Goal: Task Accomplishment & Management: Manage account settings

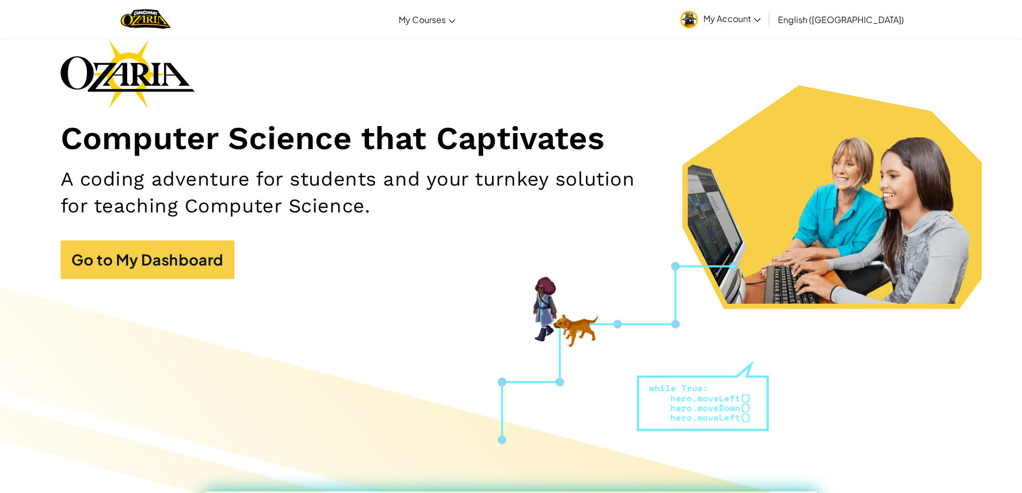
scroll to position [107, 0]
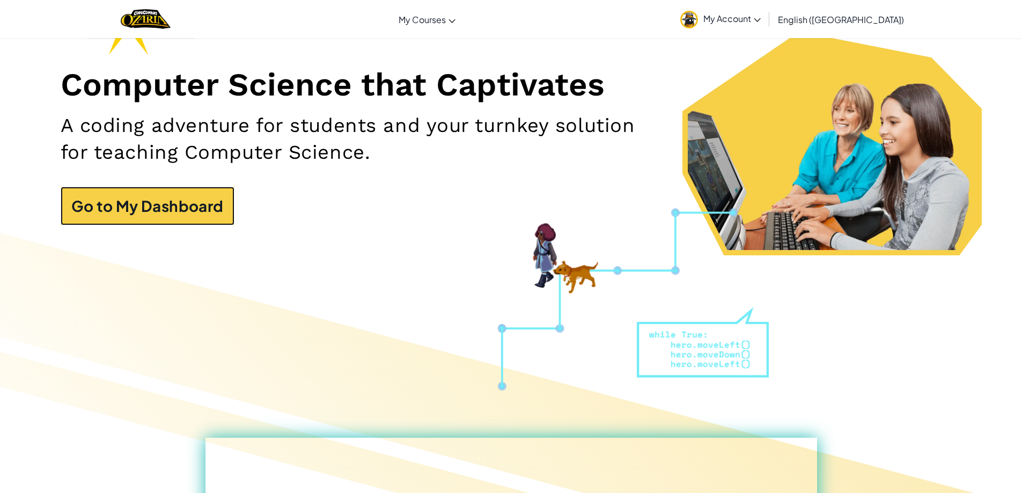
click at [187, 223] on link "Go to My Dashboard" at bounding box center [148, 206] width 174 height 39
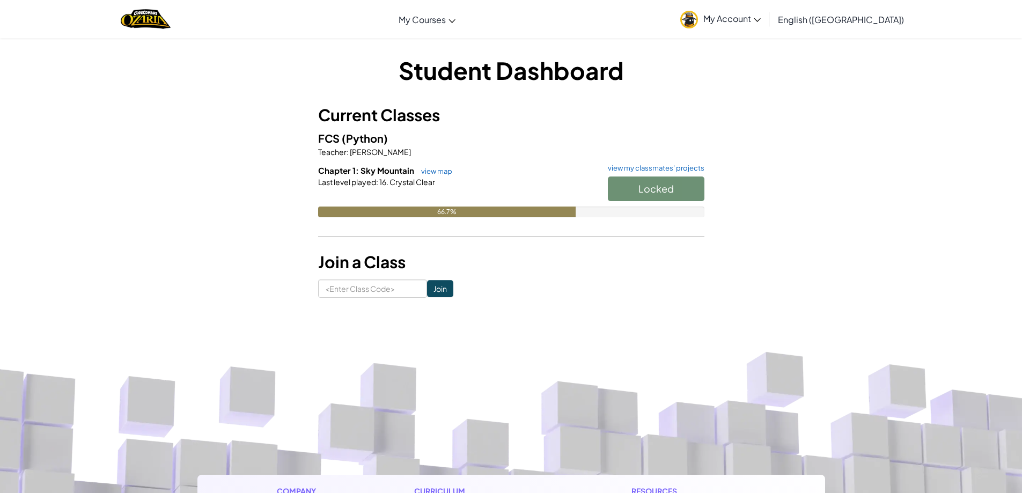
click at [761, 21] on span "My Account" at bounding box center [732, 18] width 57 height 11
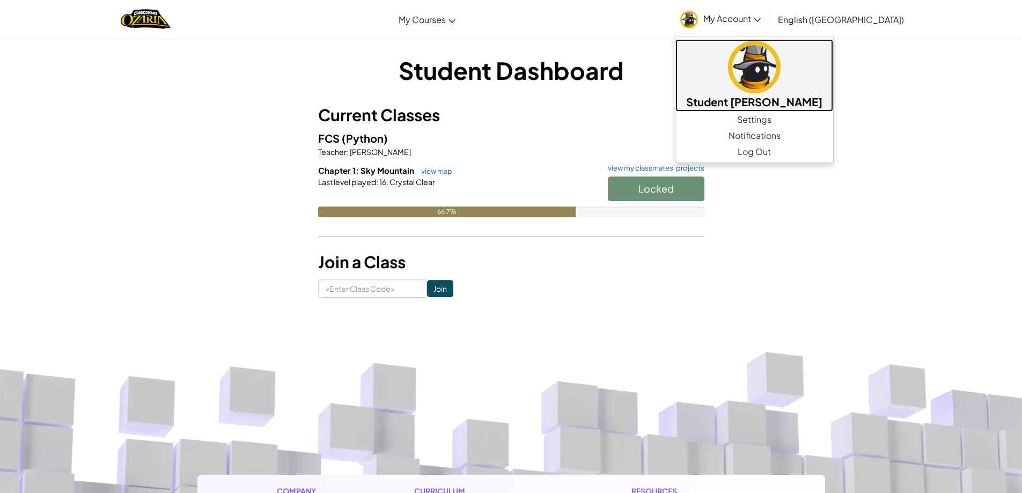
click at [781, 59] on img at bounding box center [754, 67] width 53 height 53
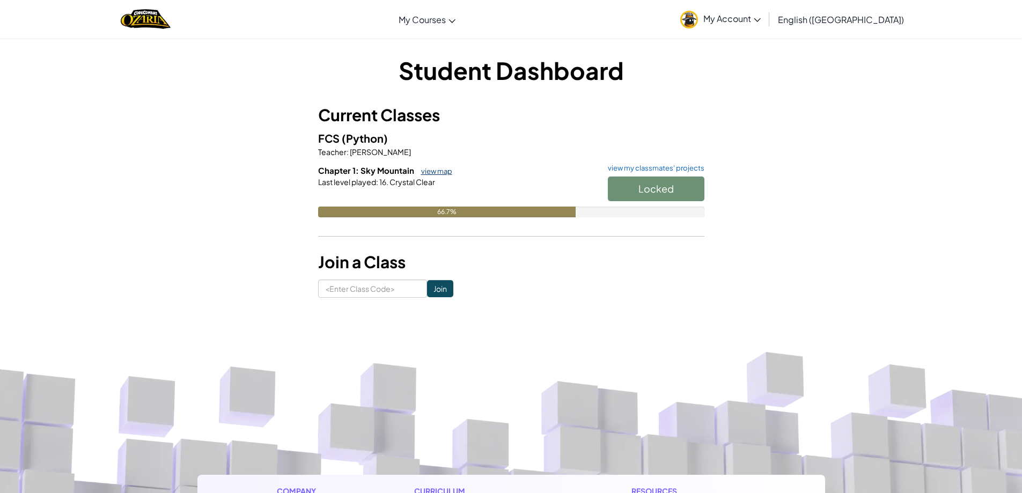
click at [446, 171] on link "view map" at bounding box center [434, 171] width 36 height 9
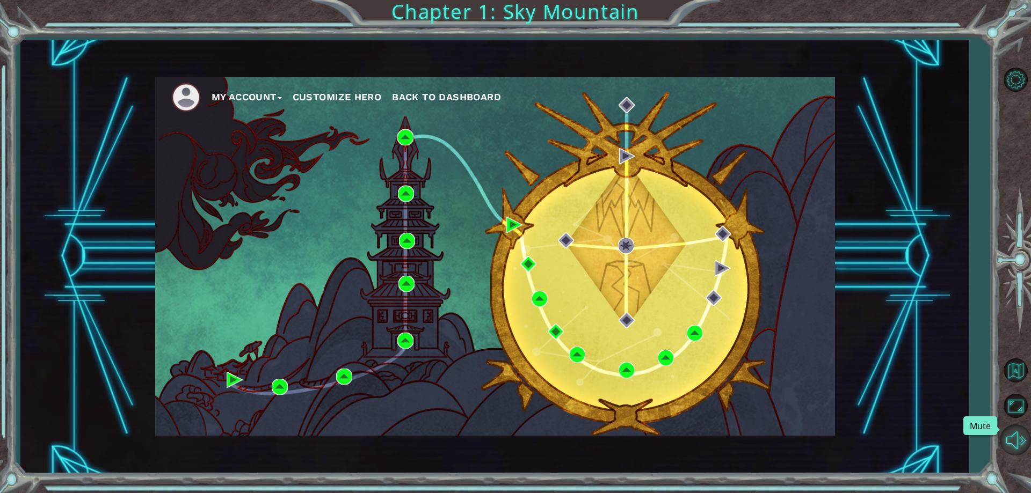
click at [1016, 443] on button "Mute" at bounding box center [1014, 440] width 31 height 31
click at [818, 353] on div "My Account Customize Hero Back to Dashboard" at bounding box center [494, 256] width 679 height 359
drag, startPoint x: 376, startPoint y: 104, endPoint x: 382, endPoint y: 101, distance: 6.5
click at [382, 101] on button "Customize Hero" at bounding box center [337, 97] width 89 height 16
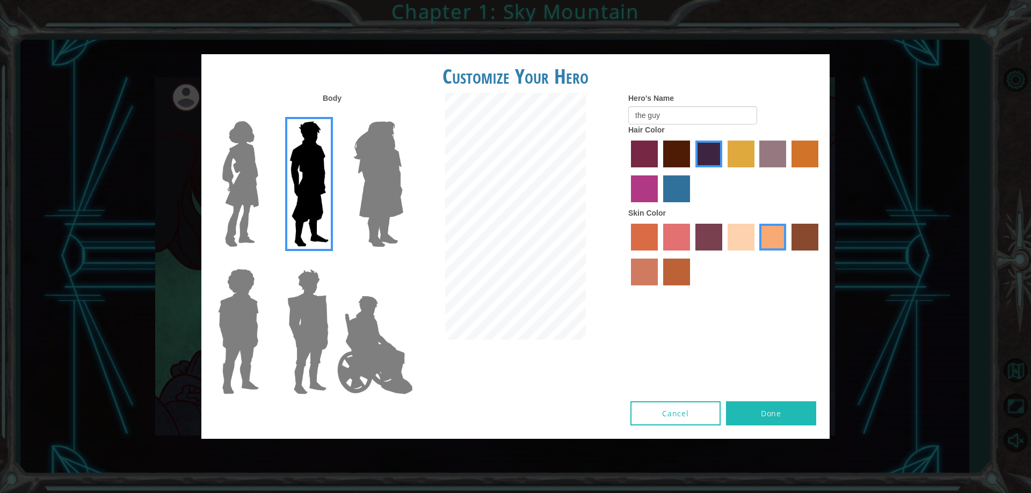
click at [371, 311] on img at bounding box center [375, 344] width 84 height 107
click at [403, 262] on input "Hero Jamie" at bounding box center [403, 262] width 0 height 0
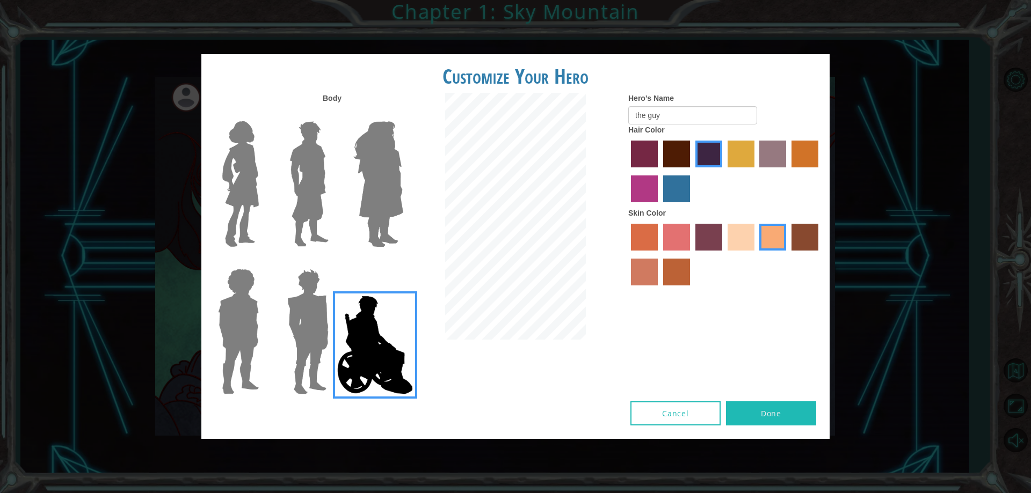
click at [318, 316] on img at bounding box center [308, 332] width 50 height 134
click at [333, 262] on input "Hero Garnet" at bounding box center [333, 262] width 0 height 0
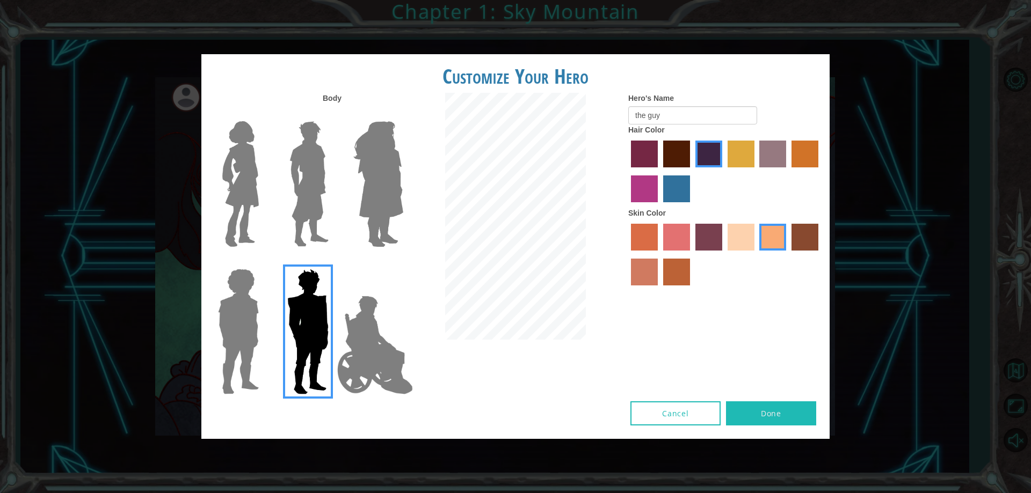
click at [309, 180] on img at bounding box center [309, 184] width 48 height 134
click at [333, 114] on input "Hero Lars" at bounding box center [333, 114] width 0 height 0
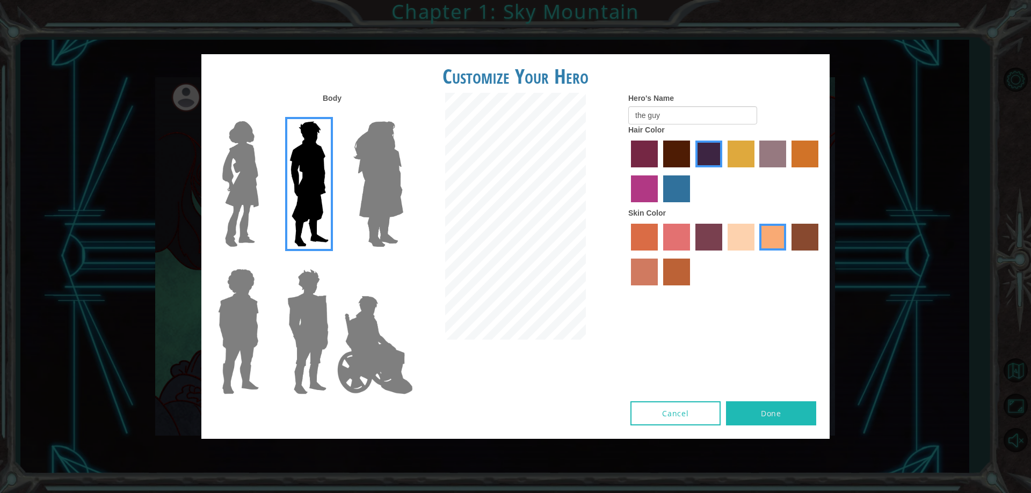
click at [784, 414] on button "Done" at bounding box center [771, 413] width 90 height 24
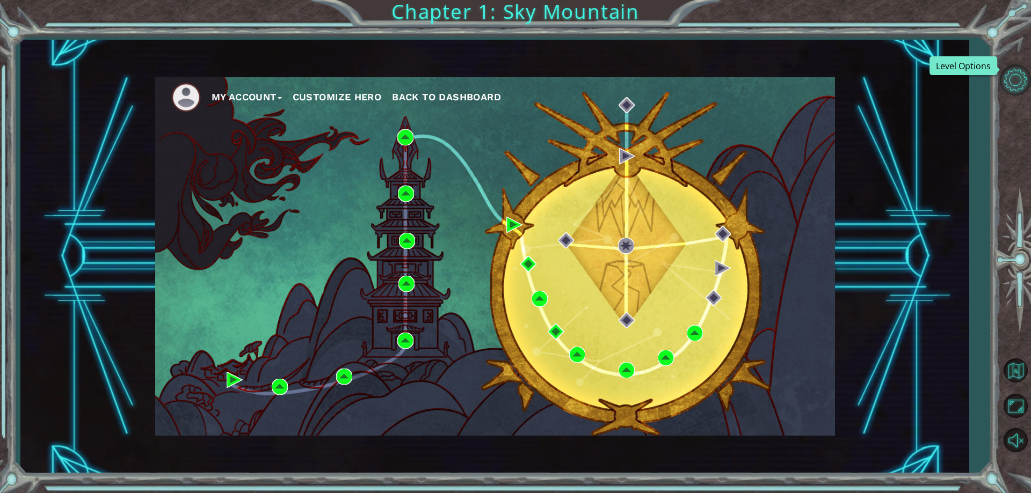
click at [1017, 78] on button "Level Options" at bounding box center [1014, 79] width 31 height 31
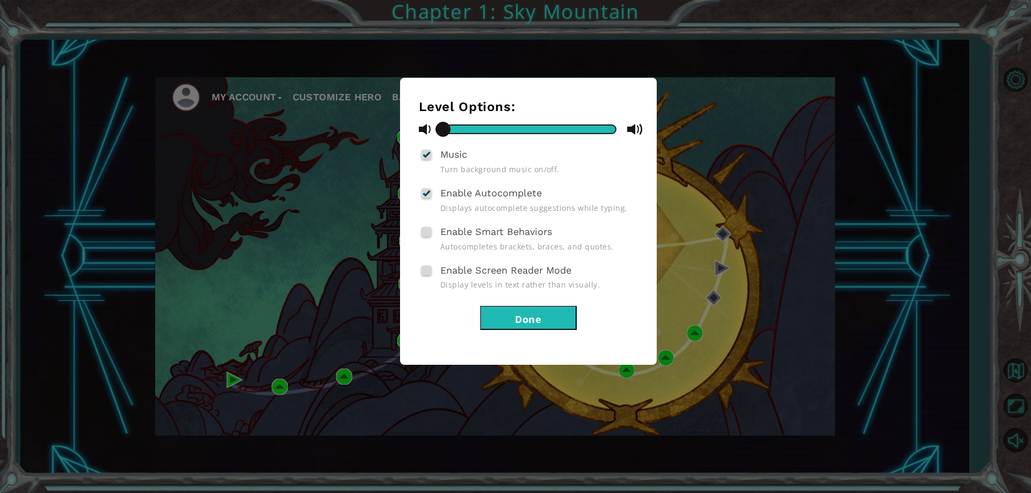
click at [558, 316] on button "Done" at bounding box center [528, 318] width 97 height 24
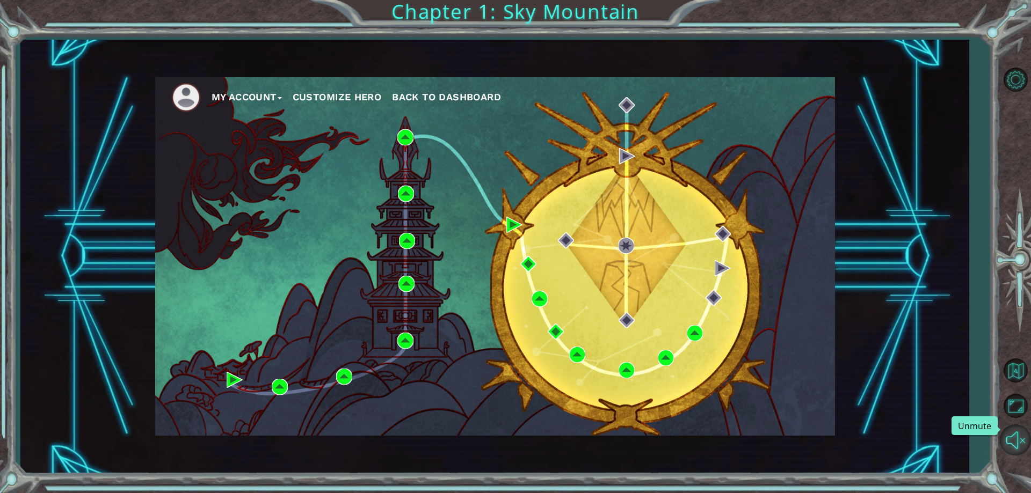
click at [1020, 448] on button "Unmute" at bounding box center [1014, 440] width 31 height 31
click at [1020, 448] on button "Mute" at bounding box center [1014, 440] width 31 height 31
